Goal: Ask a question

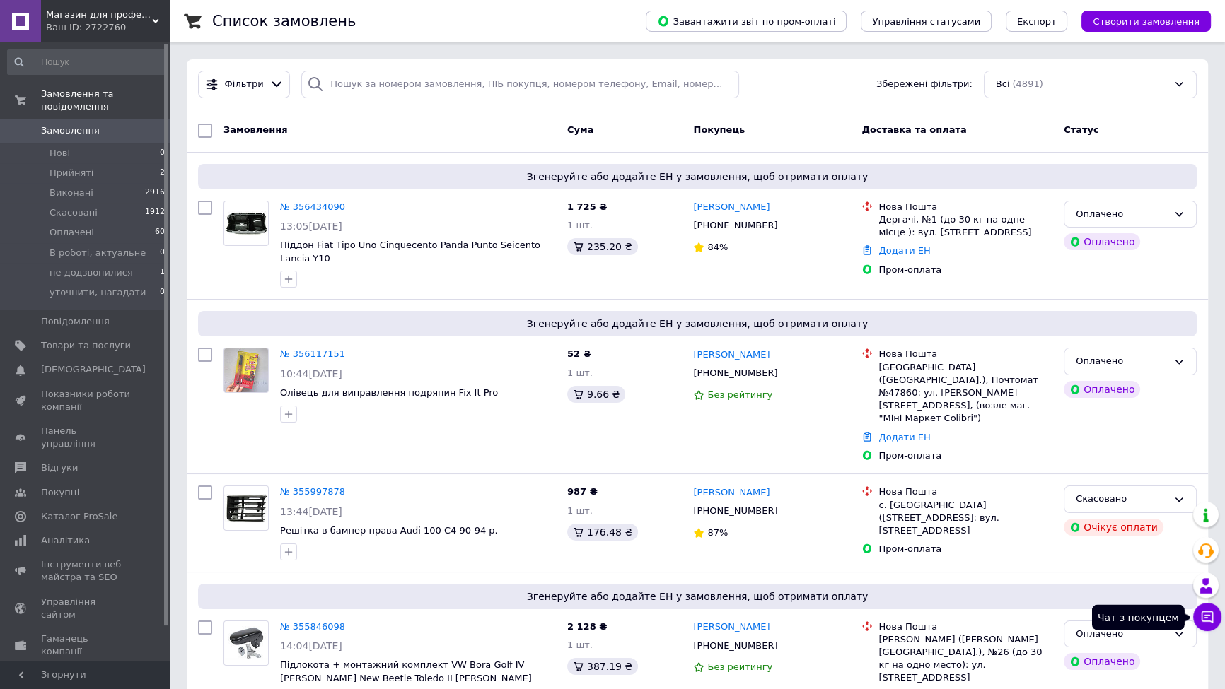
click at [1206, 613] on icon at bounding box center [1207, 617] width 14 height 14
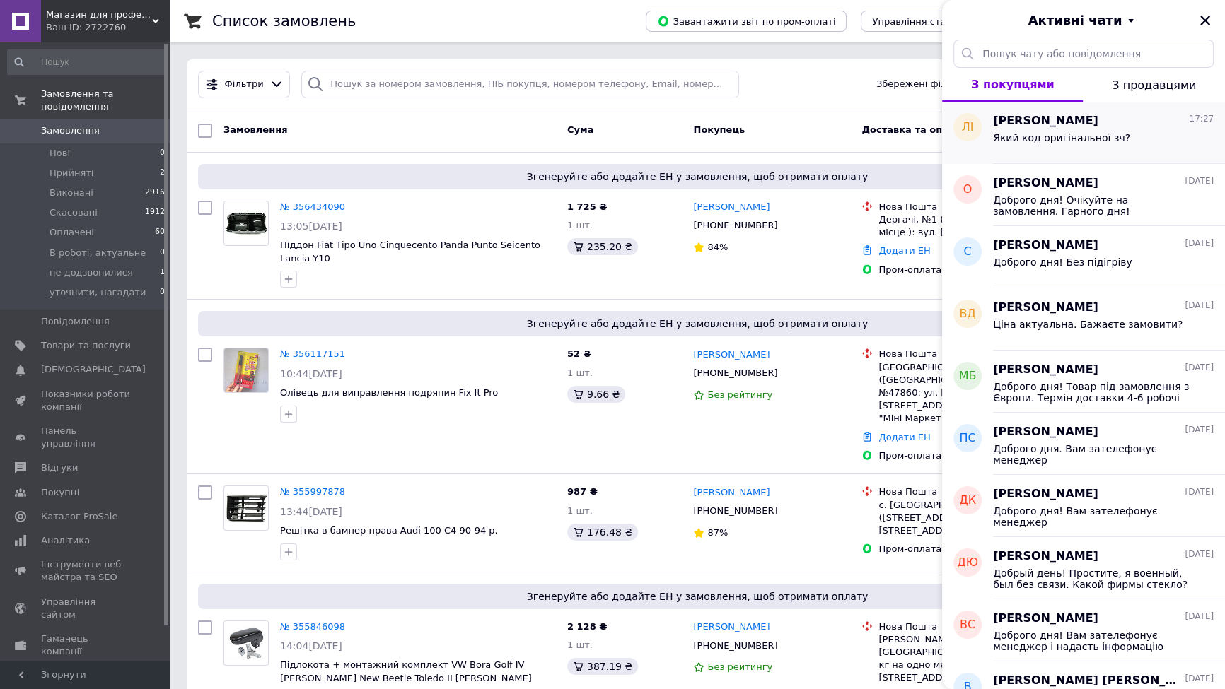
click at [1064, 141] on span "Який код оригінальної зч?" at bounding box center [1061, 137] width 137 height 11
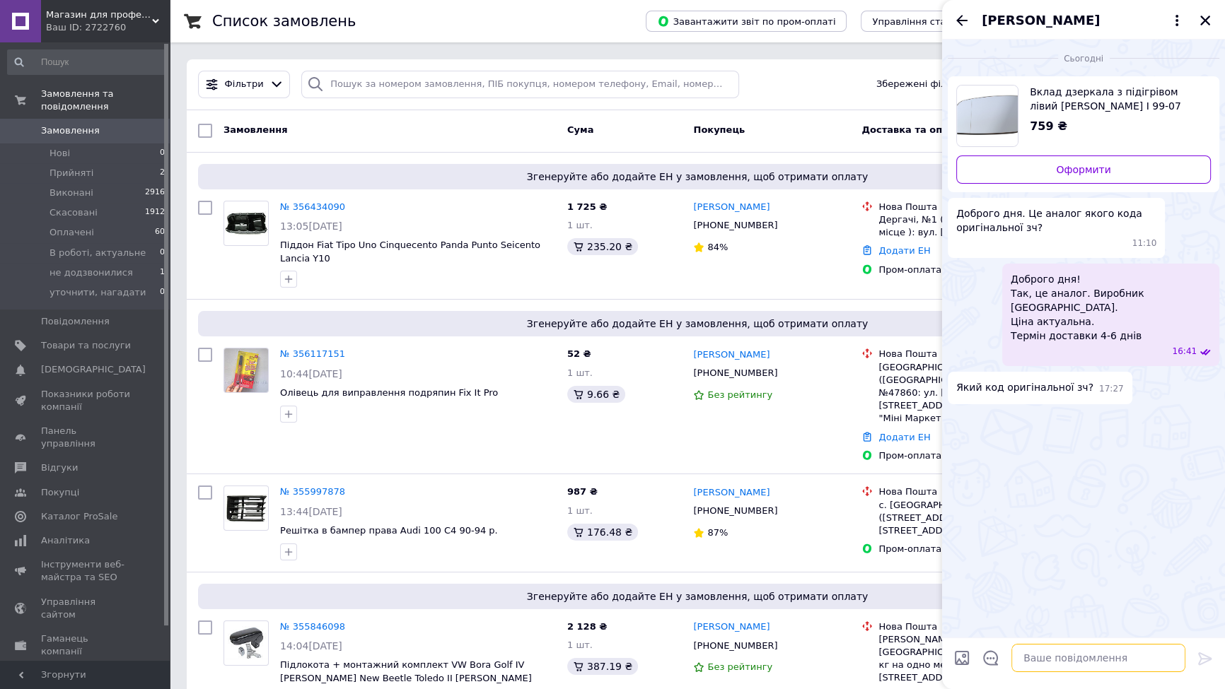
click at [1102, 655] on textarea at bounding box center [1098, 658] width 174 height 28
click at [1103, 654] on textarea at bounding box center [1098, 658] width 174 height 28
paste textarea "DA-14114"
type textarea "Каталожний номер DA-14114"
click at [105, 124] on span "Замовлення" at bounding box center [86, 130] width 90 height 13
